Goal: Find specific page/section: Find specific page/section

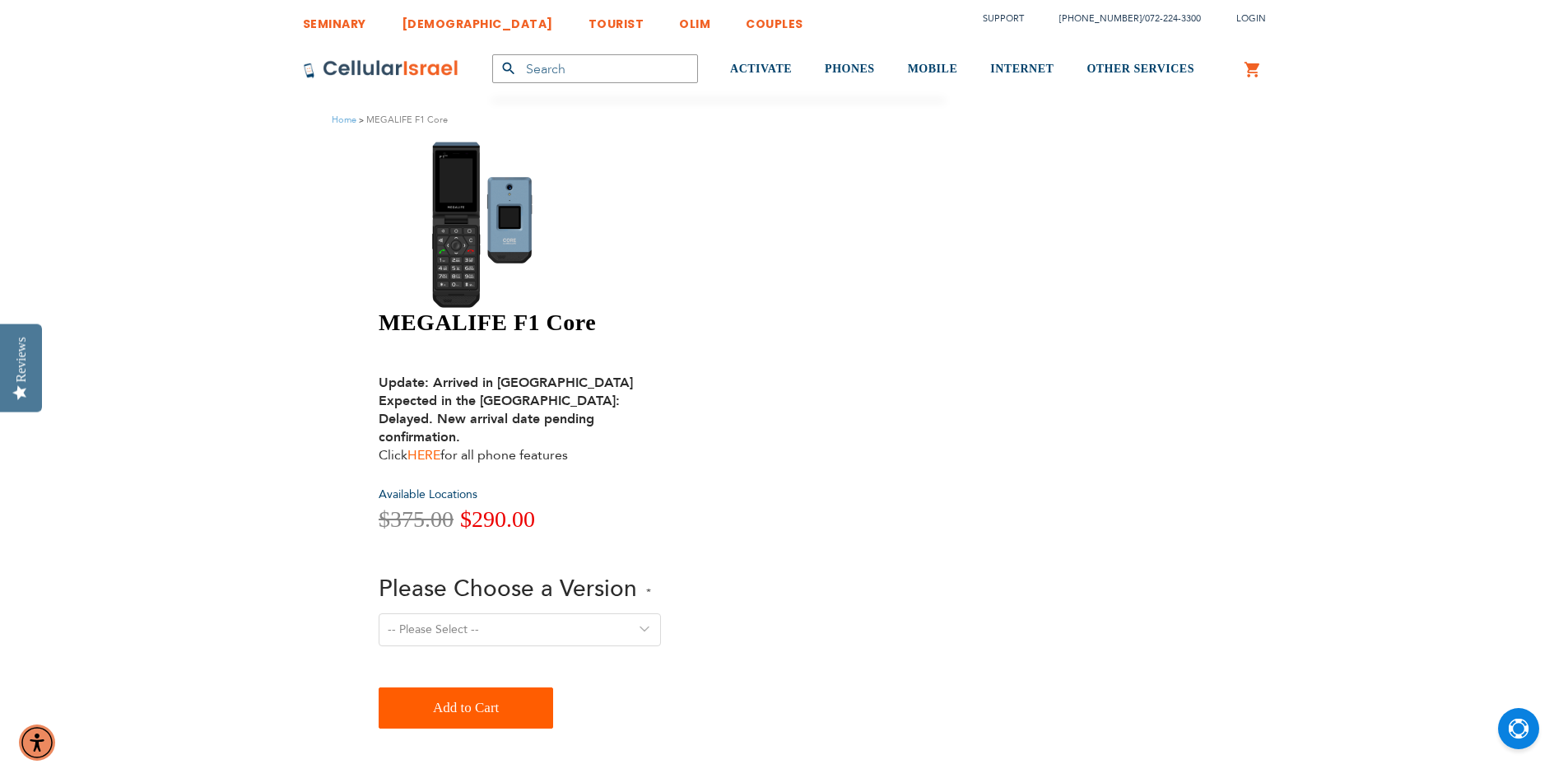
click at [440, 446] on link "HERE" at bounding box center [424, 455] width 33 height 18
click at [526, 220] on img at bounding box center [498, 224] width 238 height 168
click at [618, 66] on input "text" at bounding box center [595, 69] width 206 height 29
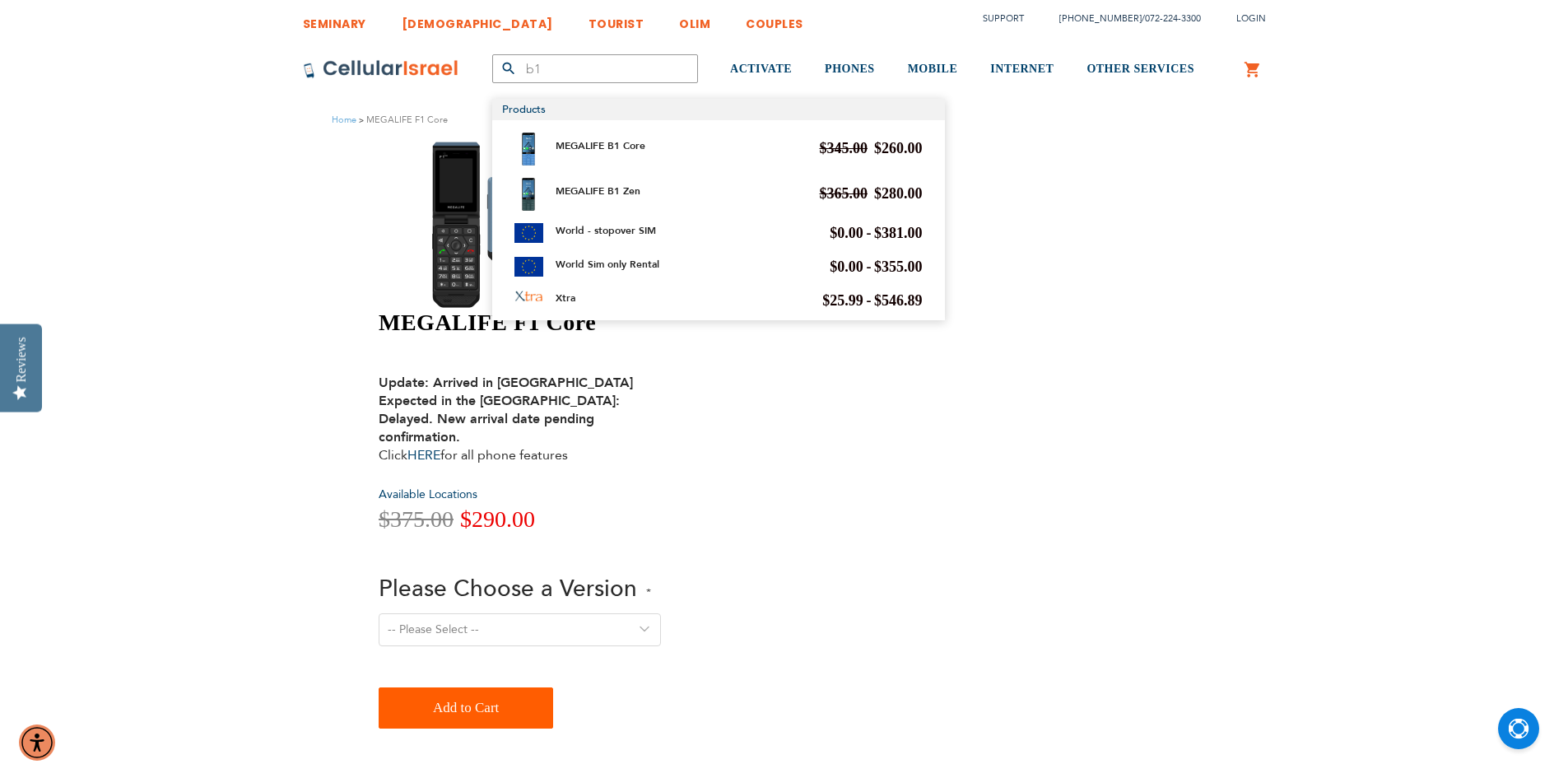
type input "b1"
click at [663, 185] on div "MEGALIFE B1 Zen Special Price $280.00 Regular Price $365.00" at bounding box center [738, 194] width 367 height 33
click at [610, 182] on div "MEGALIFE B1 Zen Special Price $280.00 Regular Price $365.00" at bounding box center [738, 194] width 367 height 33
click at [608, 187] on link "MEGALIFE B1 Zen" at bounding box center [597, 191] width 85 height 13
